Goal: Task Accomplishment & Management: Use online tool/utility

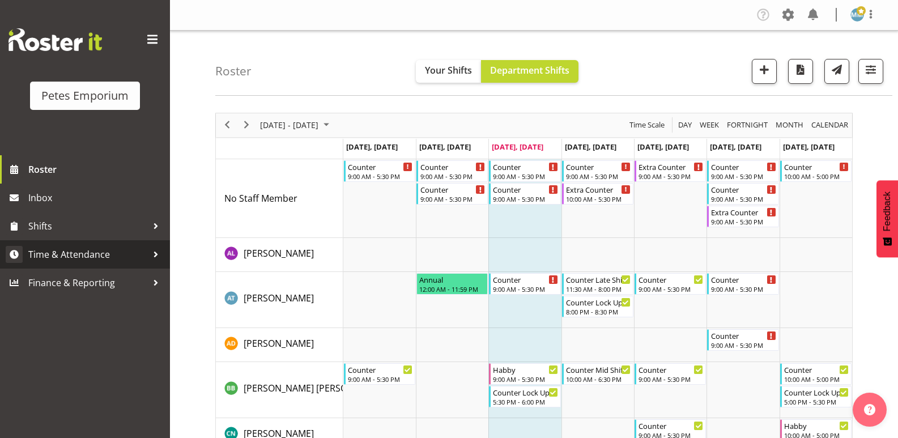
click at [98, 251] on span "Time & Attendance" at bounding box center [87, 254] width 119 height 17
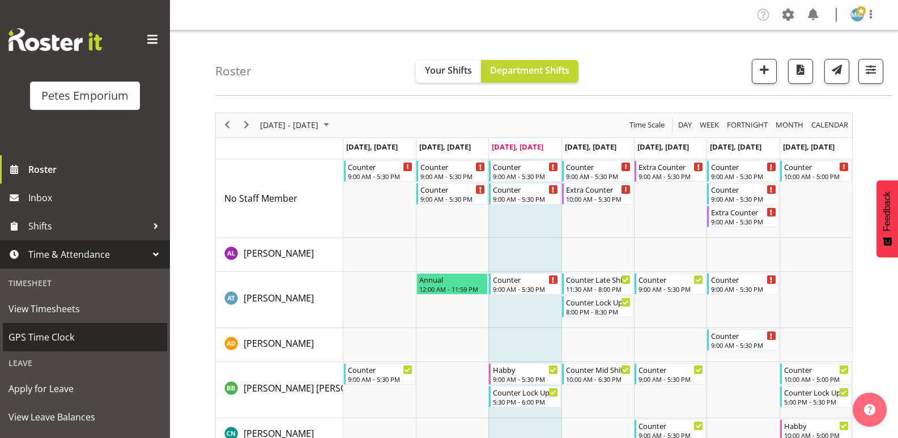
click at [71, 334] on span "GPS Time Clock" at bounding box center [84, 337] width 153 height 17
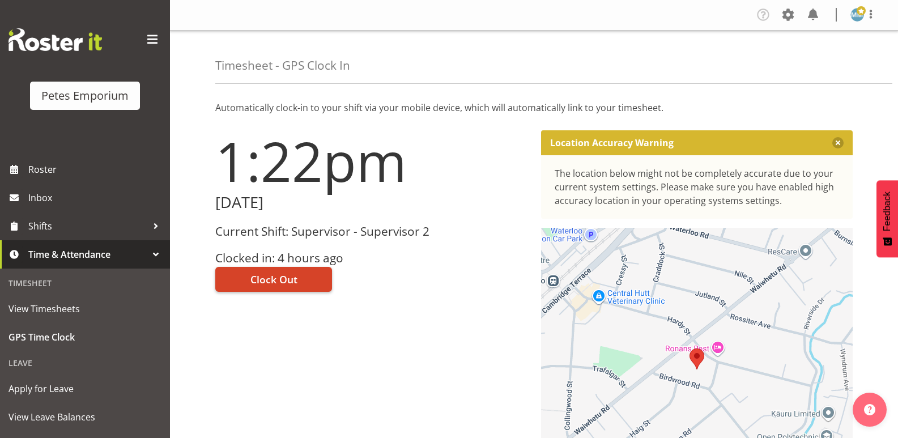
click at [271, 275] on span "Clock Out" at bounding box center [273, 279] width 47 height 15
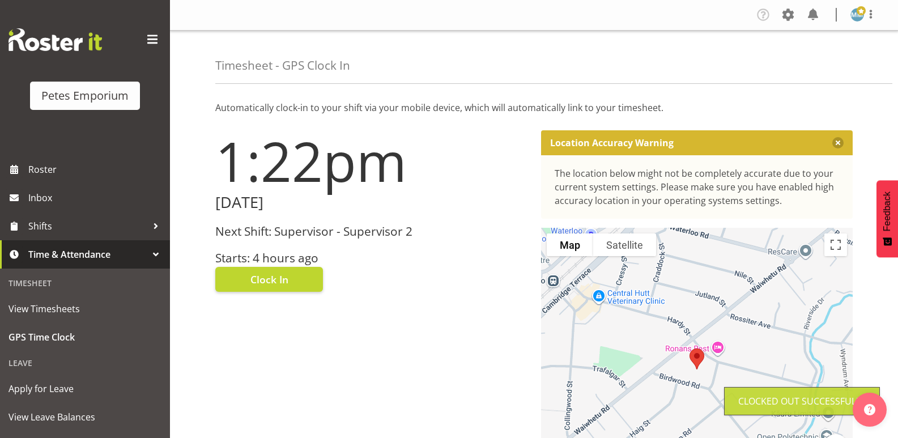
click at [857, 15] on span at bounding box center [860, 10] width 9 height 9
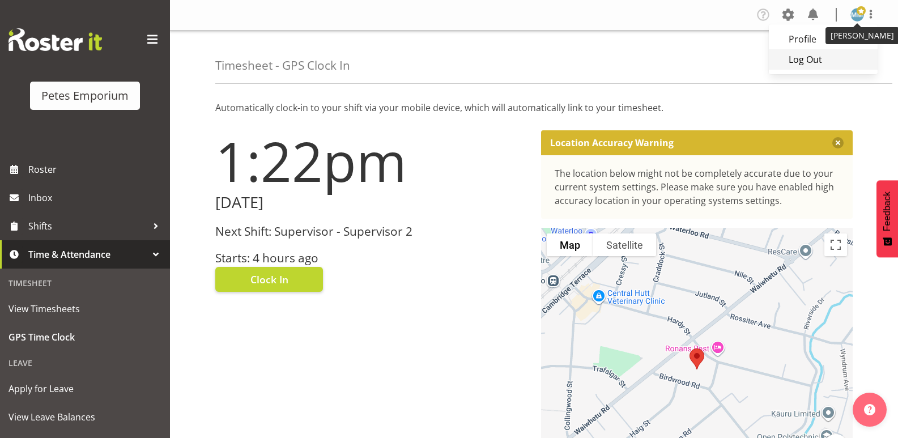
click at [820, 59] on link "Log Out" at bounding box center [823, 59] width 109 height 20
